Goal: Navigation & Orientation: Go to known website

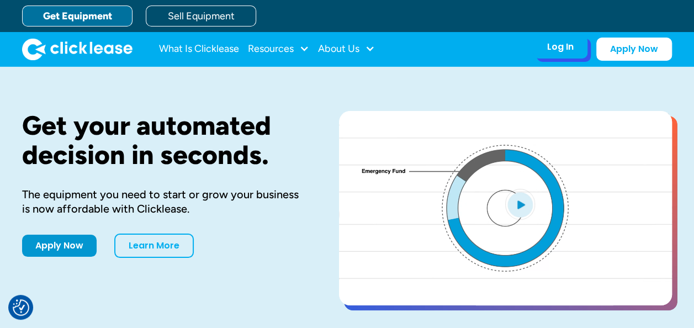
click at [567, 50] on div "Log In" at bounding box center [560, 46] width 26 height 11
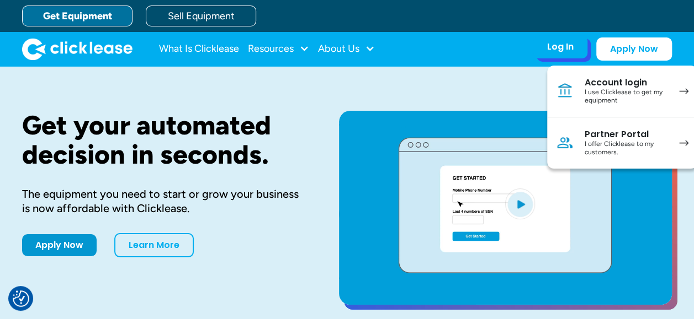
click at [665, 93] on div "I use Clicklease to get my equipment" at bounding box center [625, 96] width 83 height 17
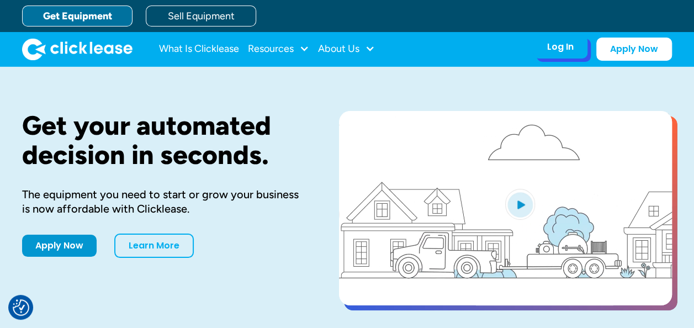
click at [559, 47] on div "Log In" at bounding box center [560, 46] width 26 height 11
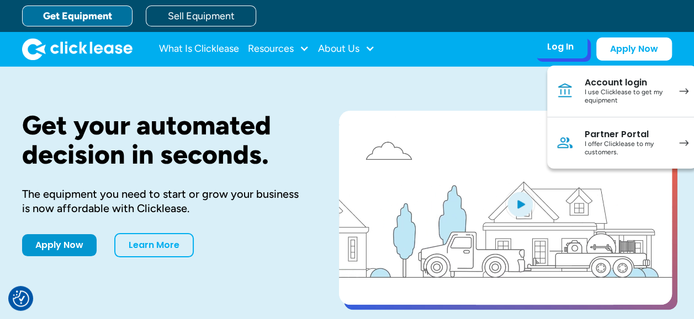
click at [618, 91] on div "I use Clicklease to get my equipment" at bounding box center [625, 96] width 83 height 17
